Goal: Check status

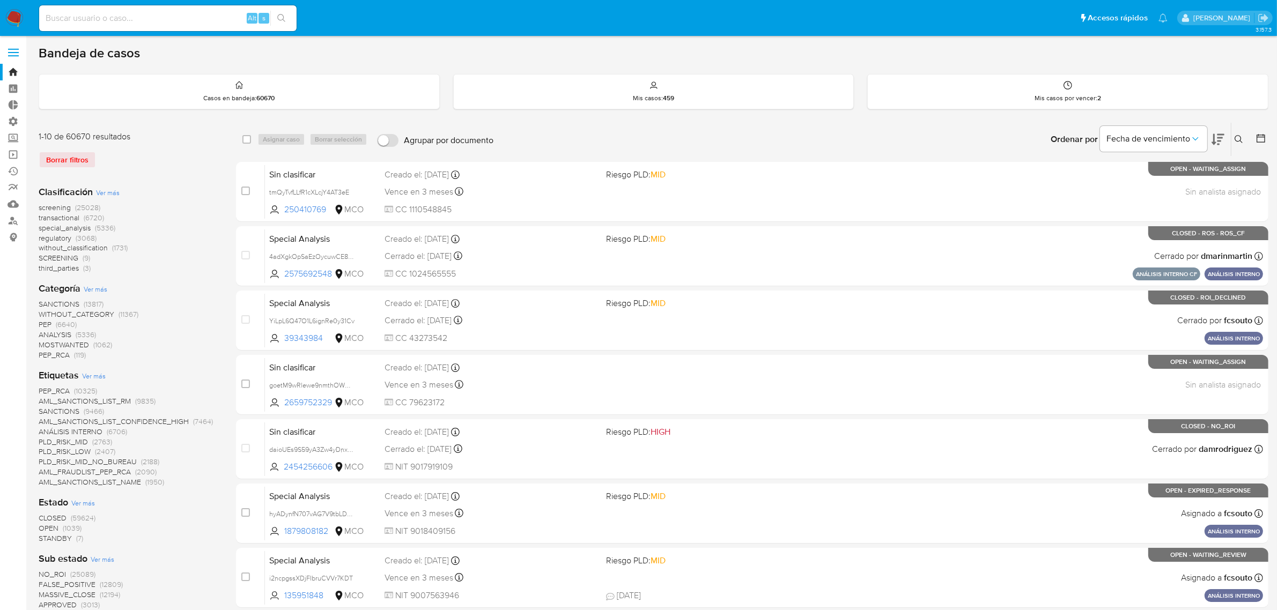
click at [18, 20] on img at bounding box center [14, 18] width 18 height 18
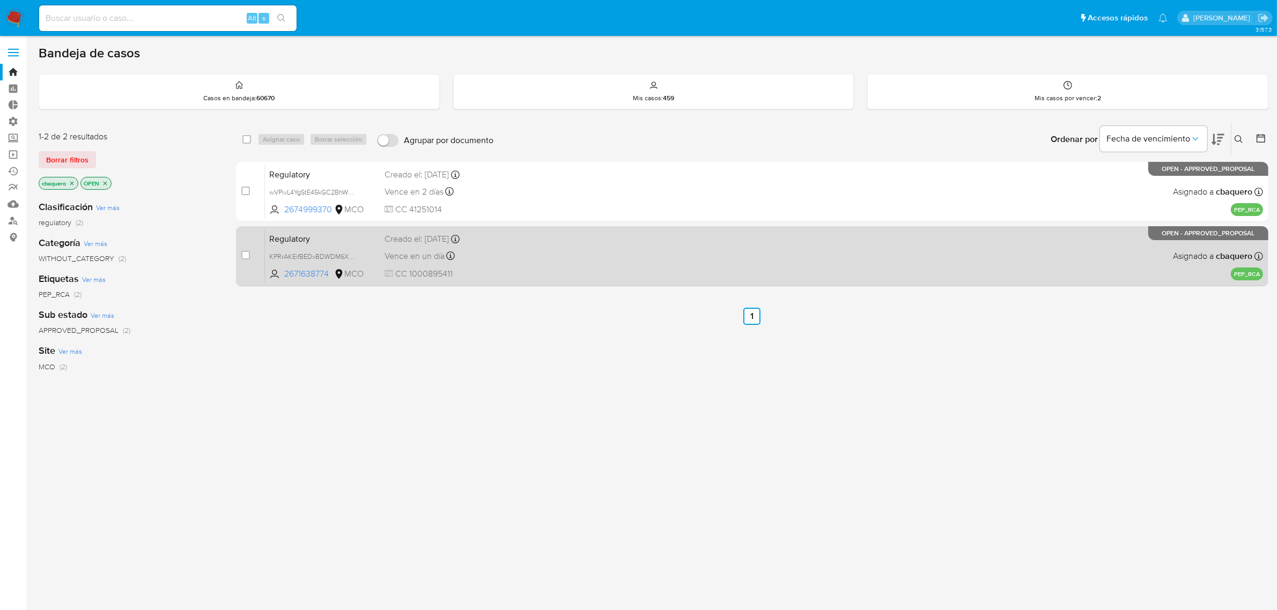
click at [534, 262] on div "Vence en un día Vence el 09/09/2025 11:00:54" at bounding box center [492, 256] width 214 height 14
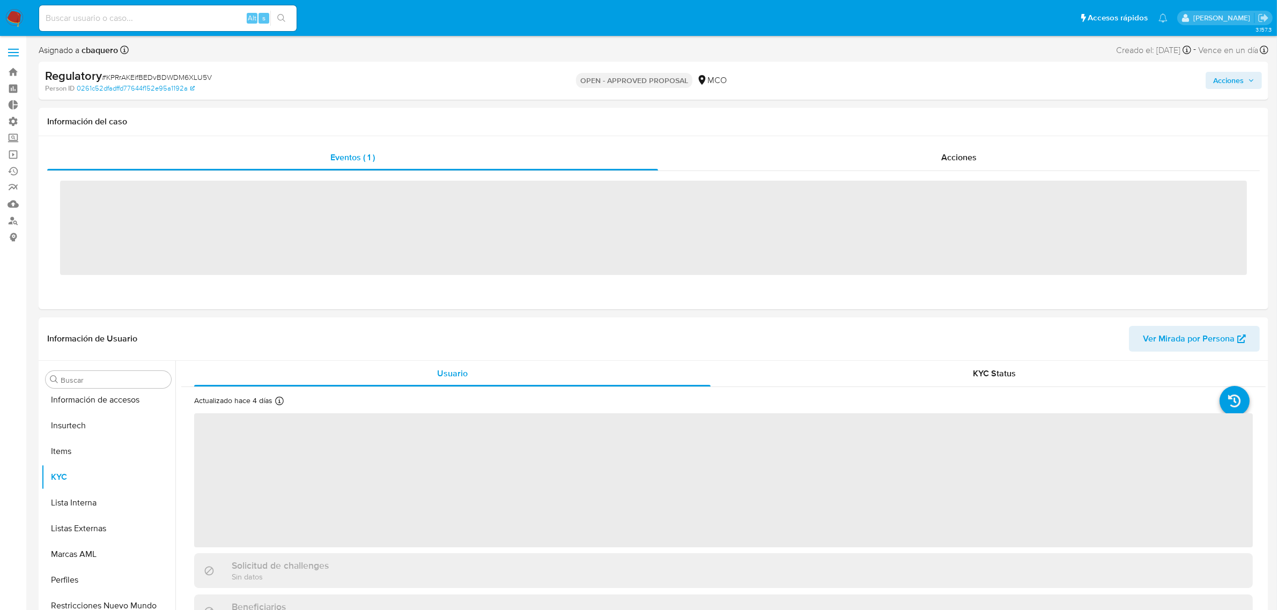
scroll to position [452, 0]
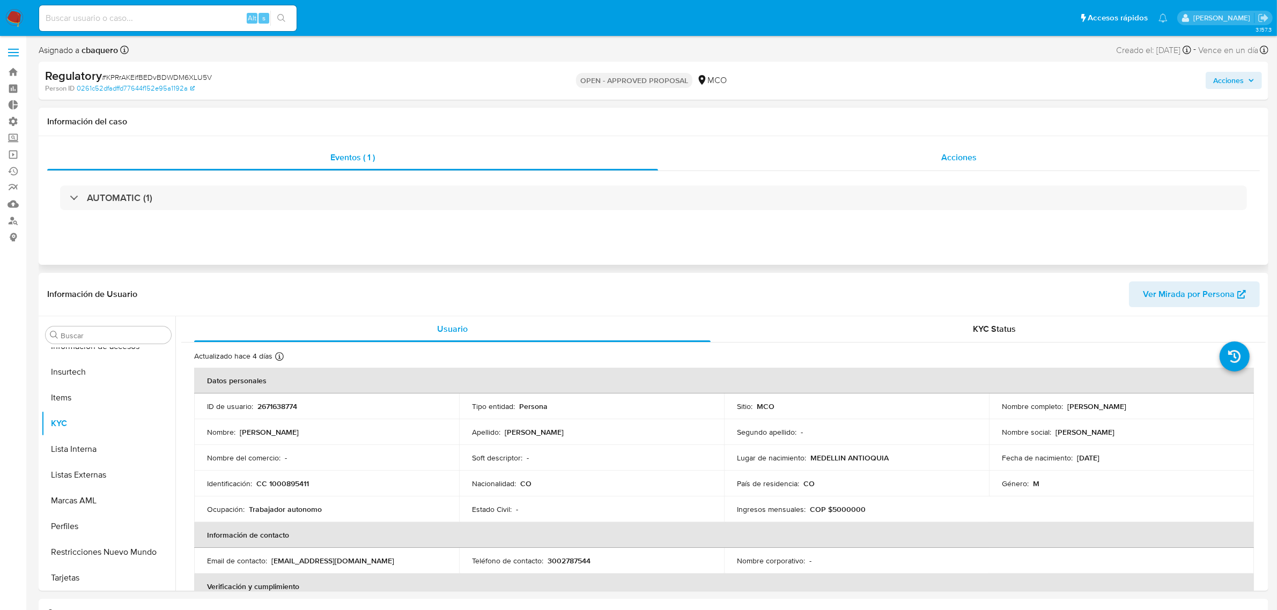
click at [884, 166] on div "Acciones" at bounding box center [959, 158] width 602 height 26
select select "10"
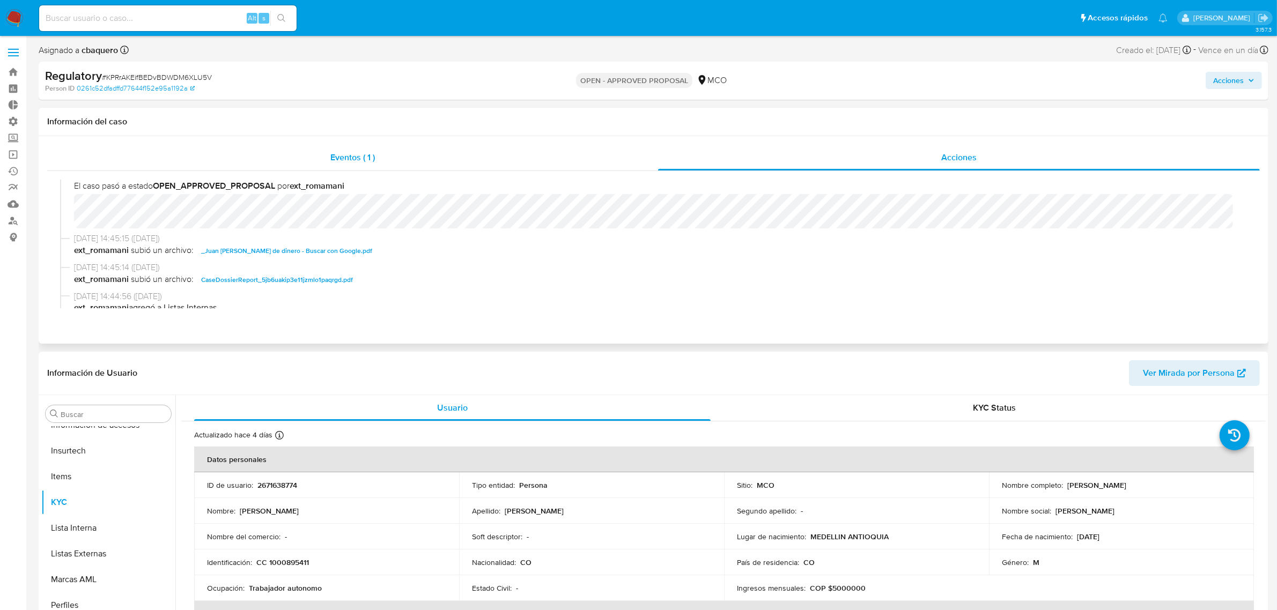
scroll to position [0, 0]
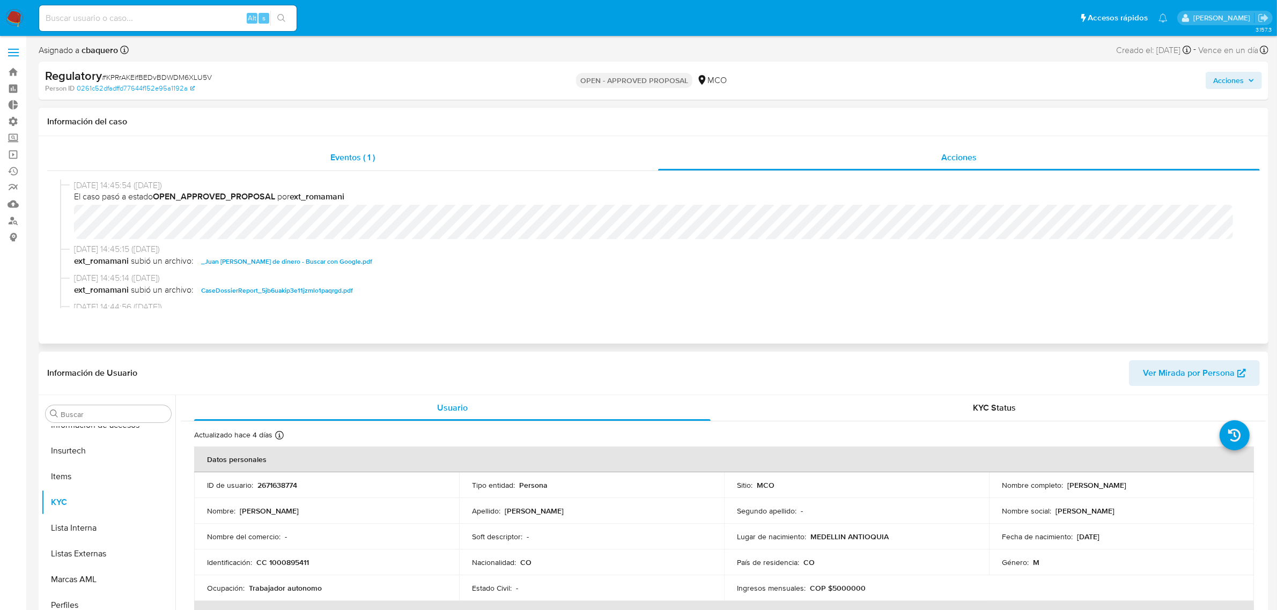
click at [384, 153] on div "Eventos ( 1 )" at bounding box center [352, 158] width 611 height 26
